Goal: Information Seeking & Learning: Learn about a topic

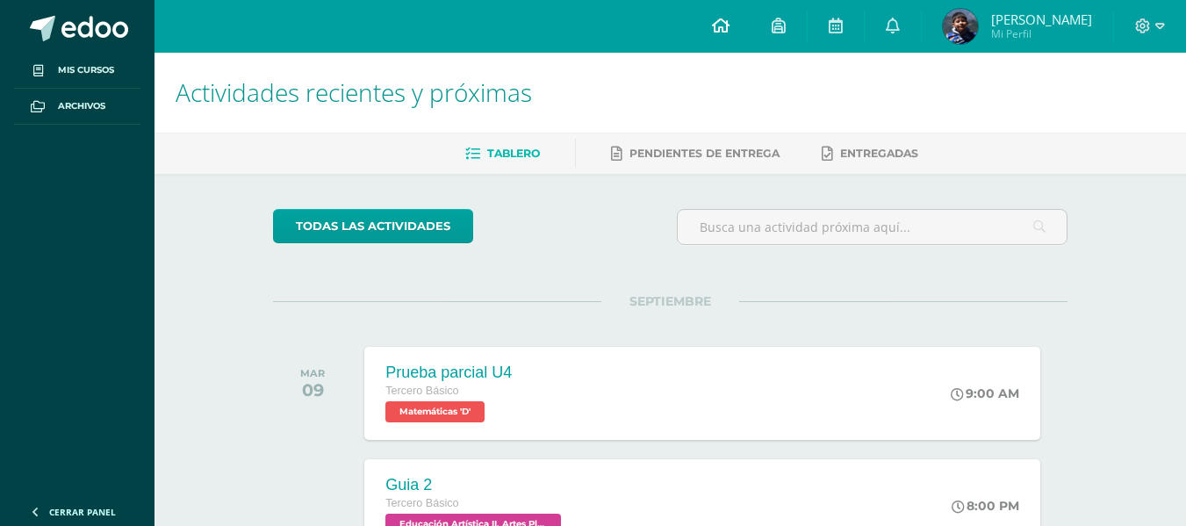
click at [725, 22] on icon at bounding box center [721, 26] width 18 height 16
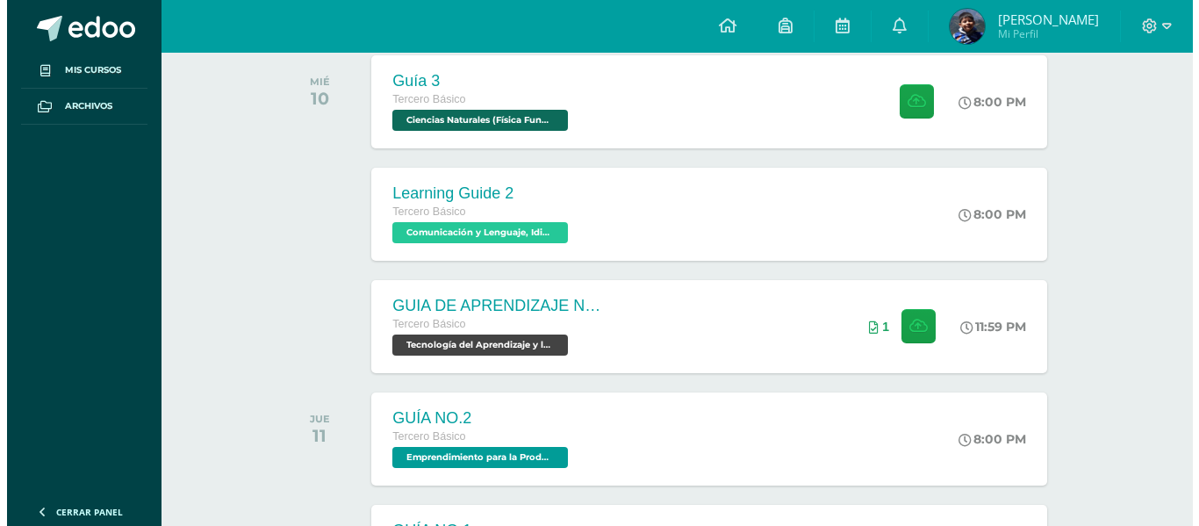
scroll to position [527, 0]
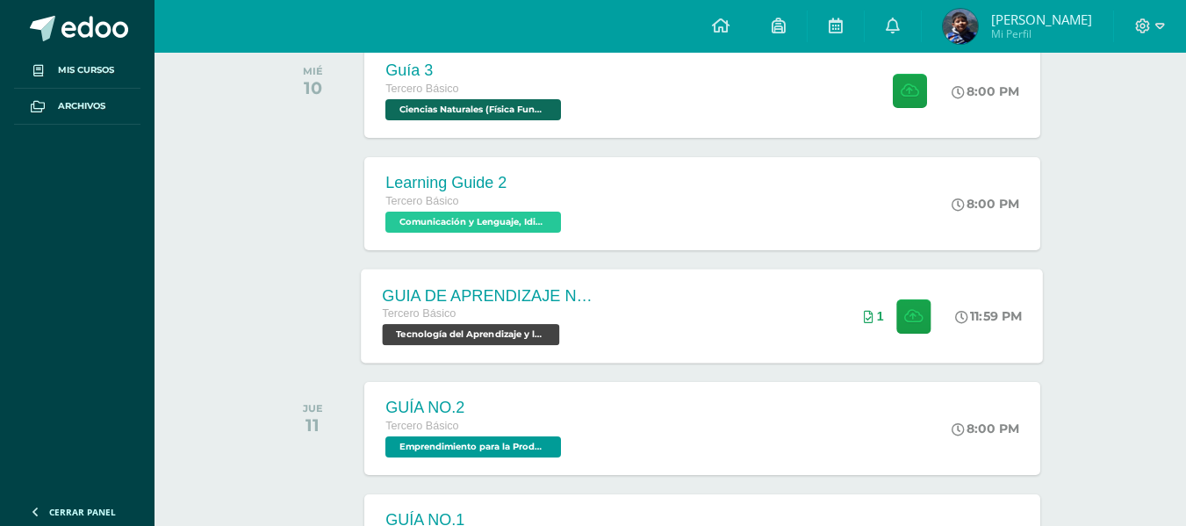
click at [485, 359] on div "GUIA DE APRENDIZAJE NO 3 / VIDEO Tercero Básico Tecnología del Aprendizaje y la…" at bounding box center [489, 316] width 255 height 94
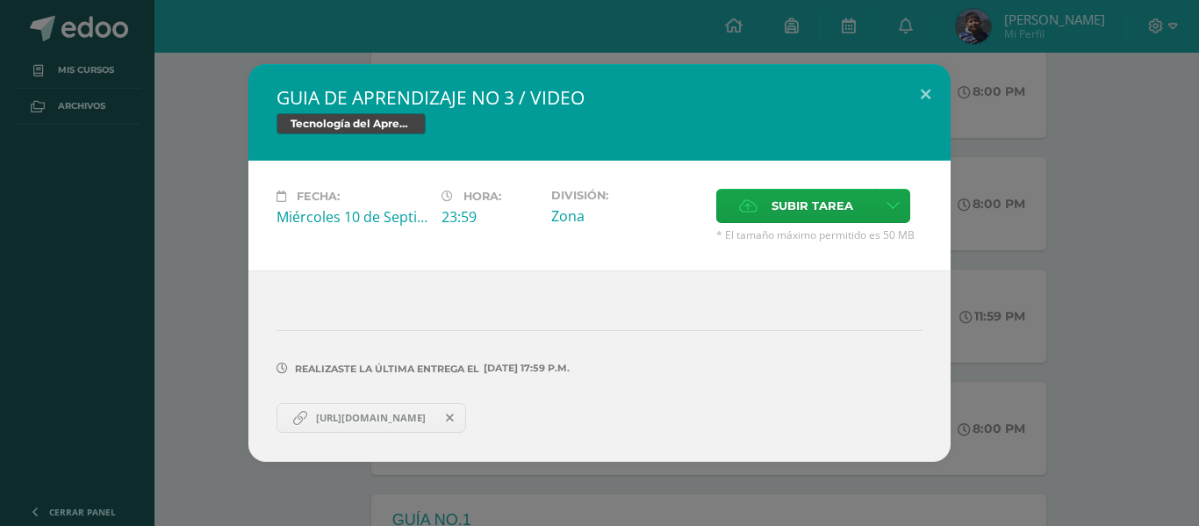
click at [417, 416] on span "[URL][DOMAIN_NAME]" at bounding box center [370, 418] width 127 height 14
click at [938, 90] on button at bounding box center [926, 94] width 50 height 60
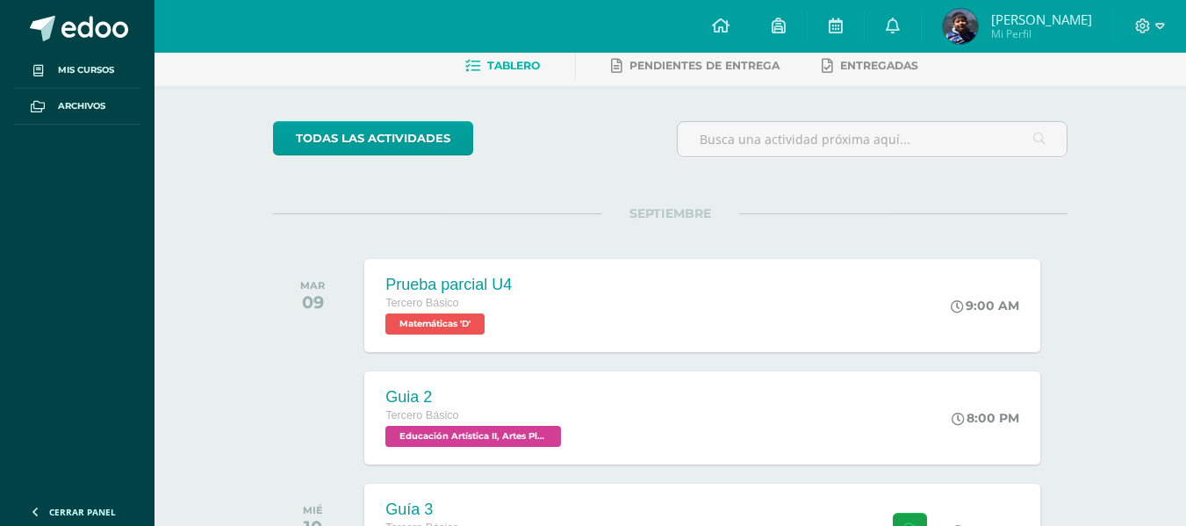
scroll to position [0, 0]
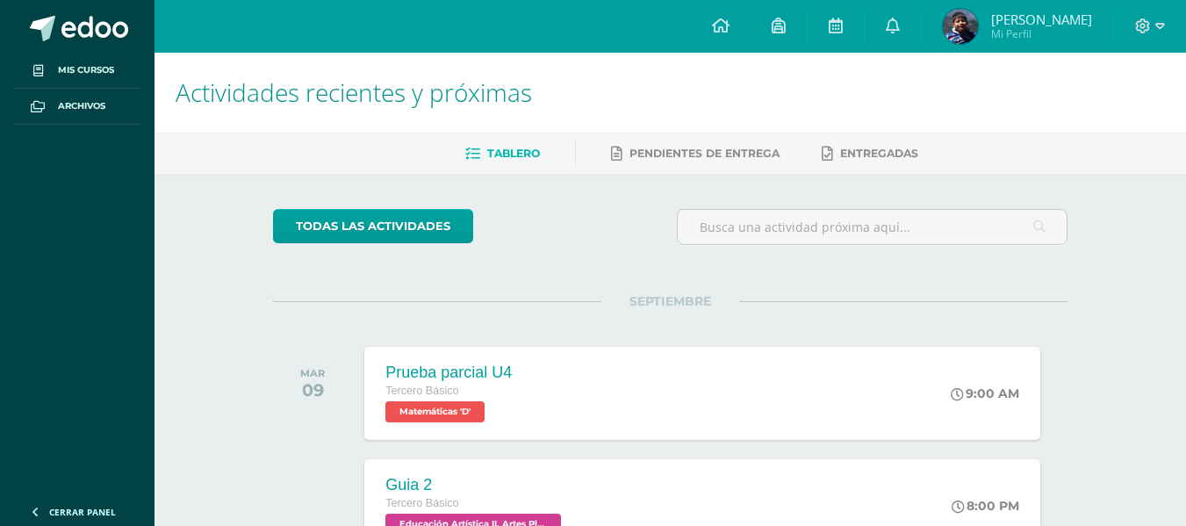
click at [1144, 16] on div at bounding box center [1150, 26] width 72 height 53
click at [1148, 32] on icon at bounding box center [1143, 26] width 16 height 16
click at [1117, 126] on span "Cerrar sesión" at bounding box center [1105, 119] width 79 height 17
